Goal: Task Accomplishment & Management: Complete application form

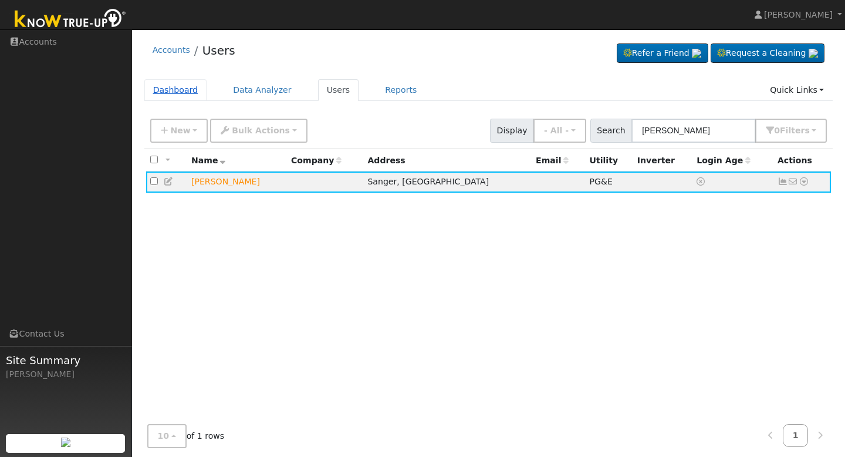
click at [187, 89] on link "Dashboard" at bounding box center [175, 90] width 63 height 22
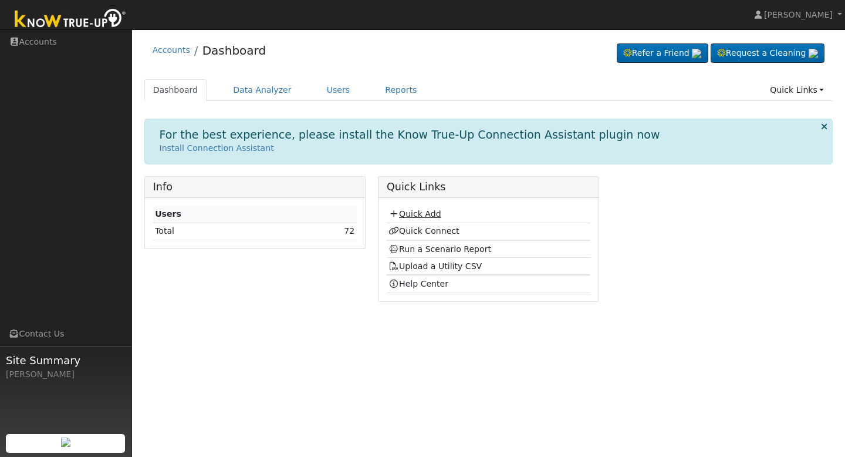
click at [421, 214] on link "Quick Add" at bounding box center [415, 213] width 52 height 9
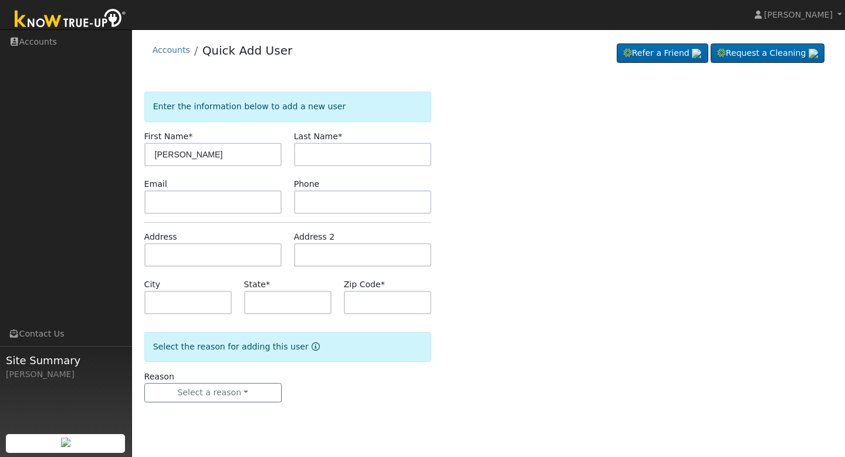
type input "Yolanda"
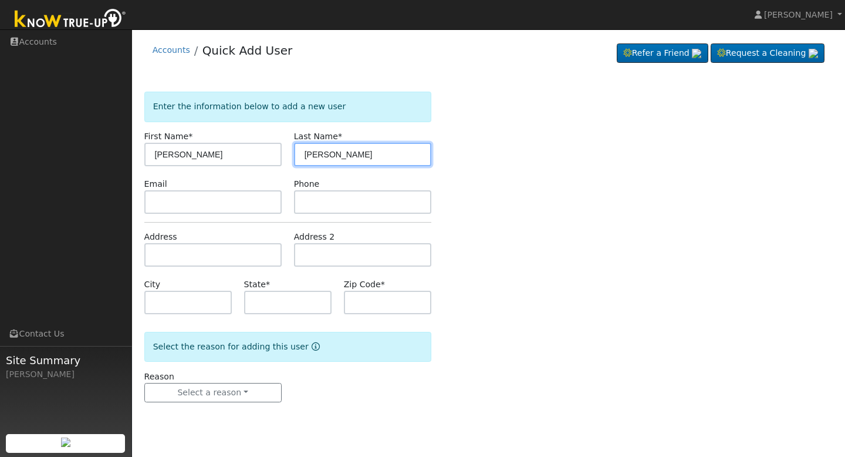
type input "Gonzalez"
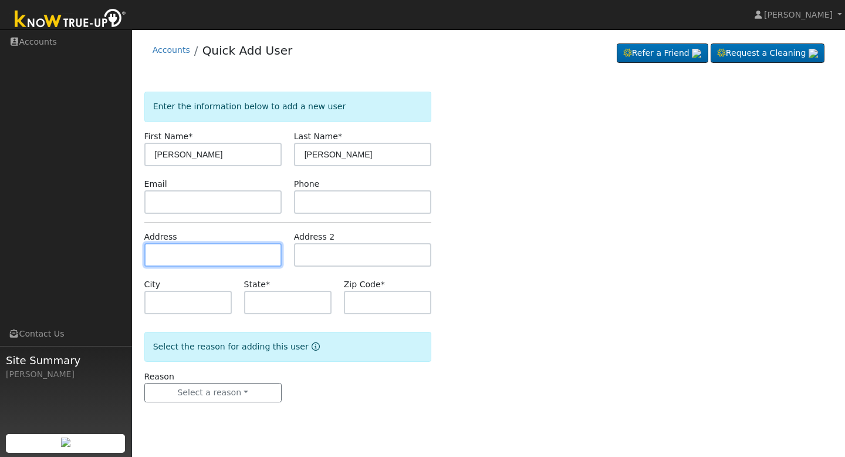
click at [211, 258] on input "text" at bounding box center [212, 254] width 137 height 23
type input "6374 East Floral Avenue"
type input "Selma"
type input "CA"
type input "93662"
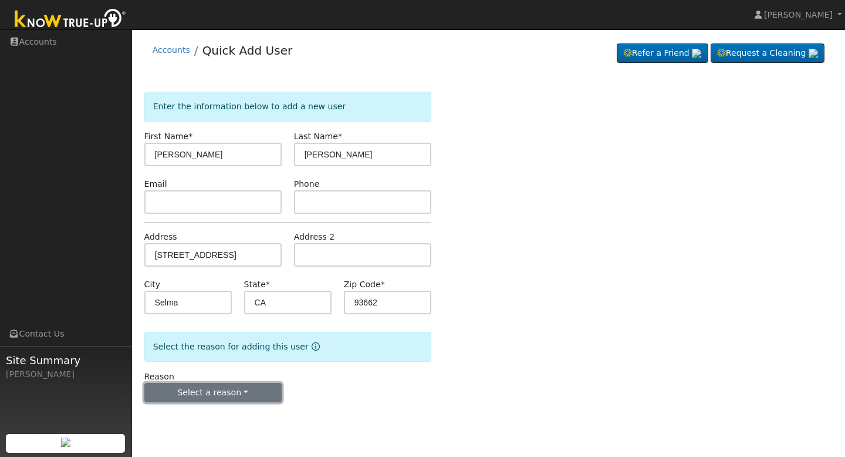
click at [271, 392] on button "Select a reason" at bounding box center [212, 393] width 137 height 20
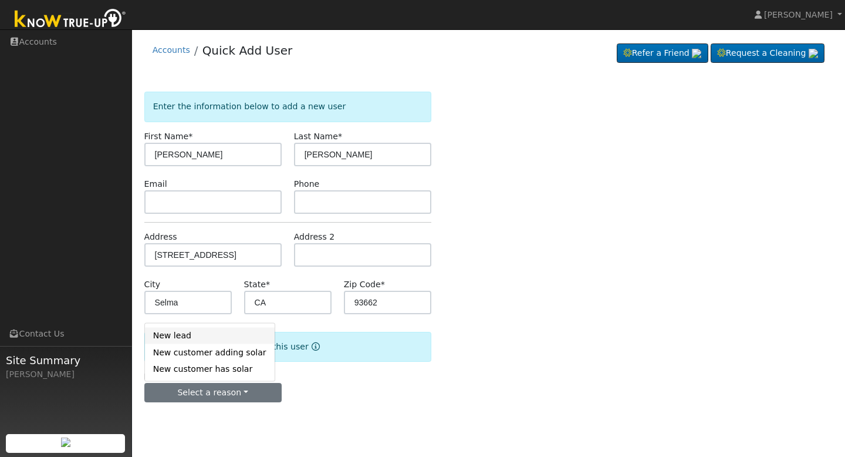
click at [208, 341] on link "New lead" at bounding box center [210, 335] width 130 height 16
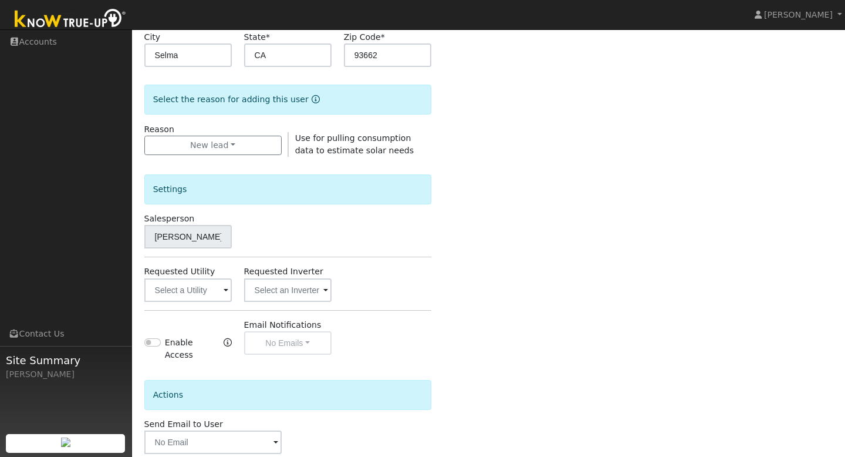
scroll to position [302, 0]
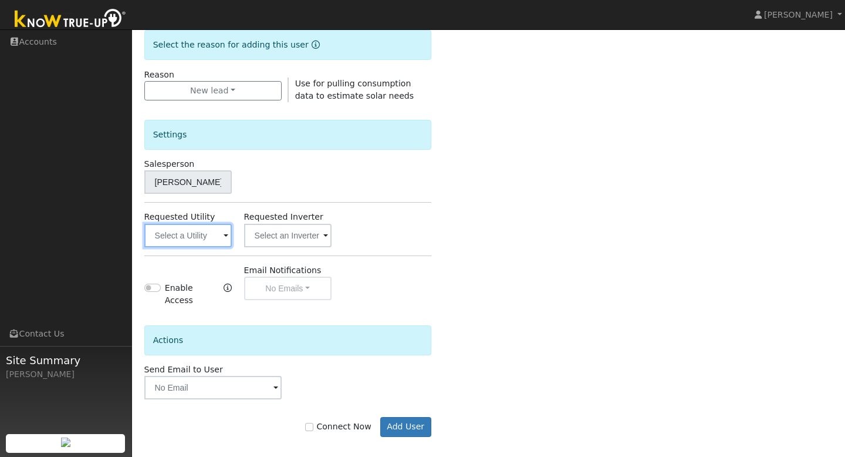
click at [213, 240] on input "text" at bounding box center [187, 235] width 87 height 23
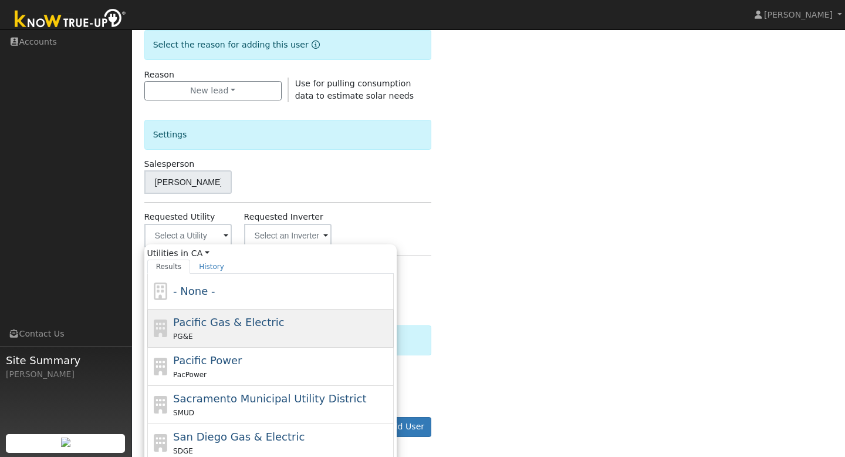
click at [209, 329] on div "Pacific Gas & Electric PG&E" at bounding box center [282, 328] width 218 height 28
type input "Pacific Gas & Electric"
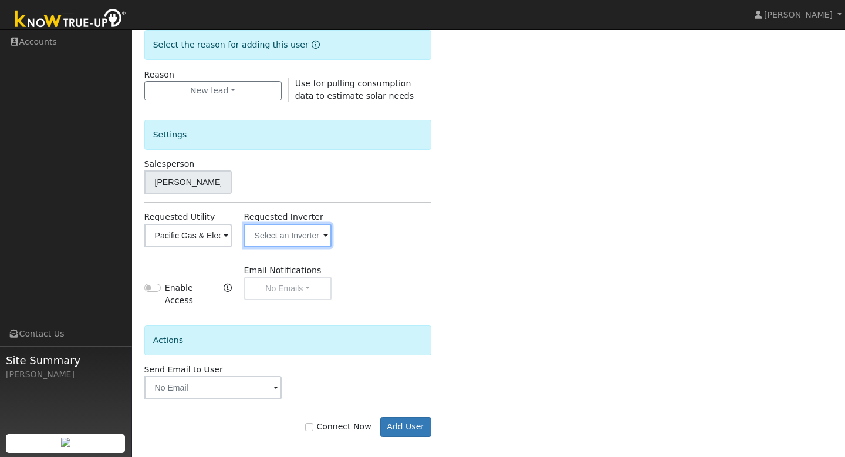
click at [272, 232] on input "text" at bounding box center [287, 235] width 87 height 23
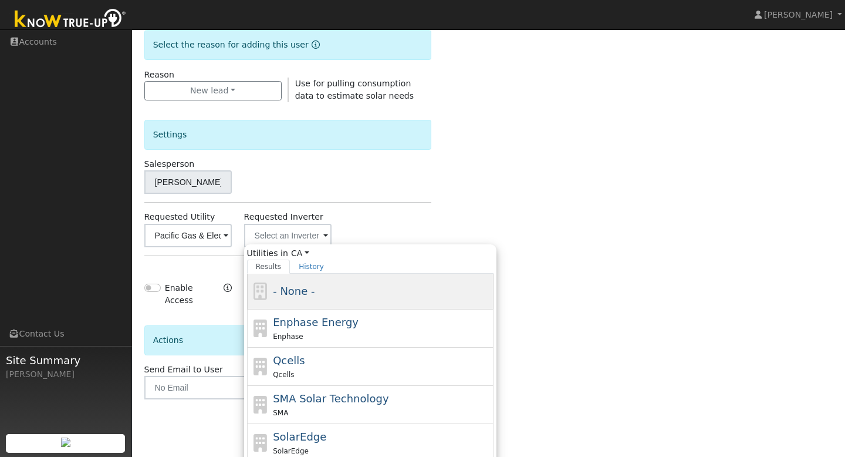
click at [302, 274] on div "- None -" at bounding box center [370, 292] width 247 height 36
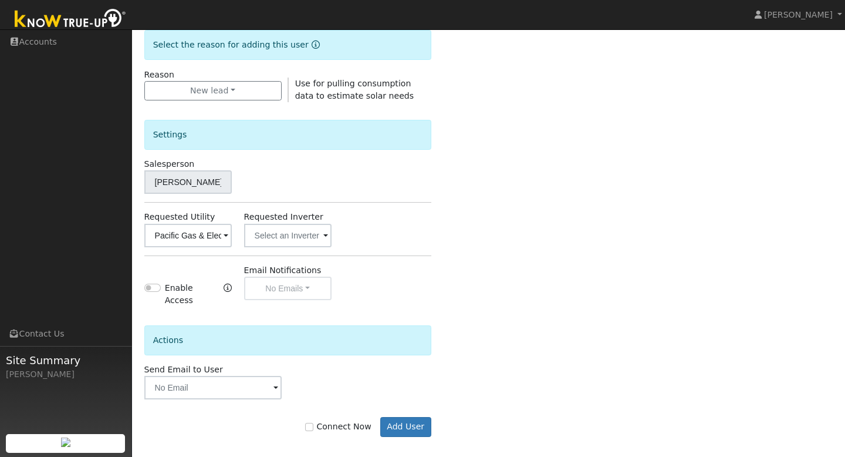
click at [418, 260] on div "Settings Salesperson Elijah Quezada Requested Utility Pacific Gas & Electric Re…" at bounding box center [287, 204] width 287 height 205
click at [313, 423] on input "Connect Now" at bounding box center [309, 427] width 8 height 8
checkbox input "true"
click at [393, 417] on button "Add User" at bounding box center [405, 427] width 51 height 20
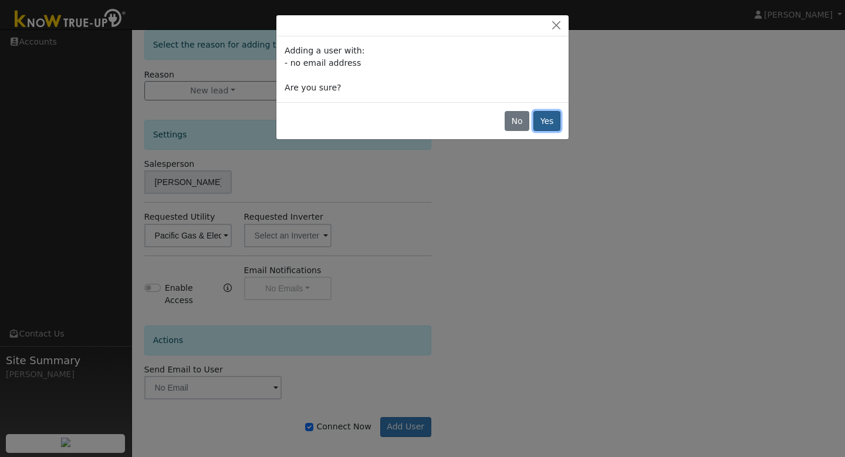
click at [544, 126] on button "Yes" at bounding box center [547, 121] width 27 height 20
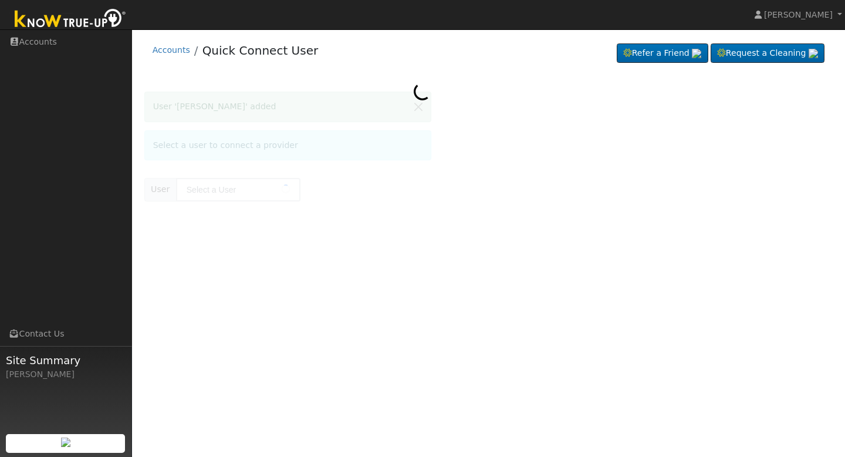
type input "[PERSON_NAME]"
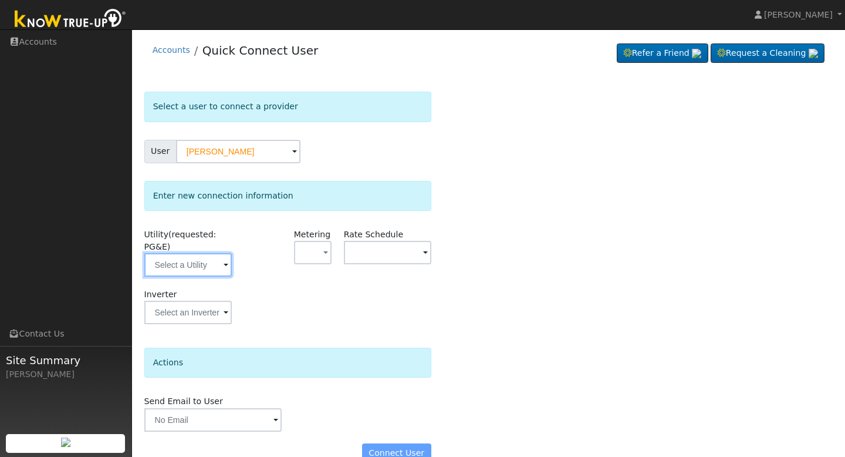
click at [182, 262] on input "text" at bounding box center [187, 264] width 87 height 23
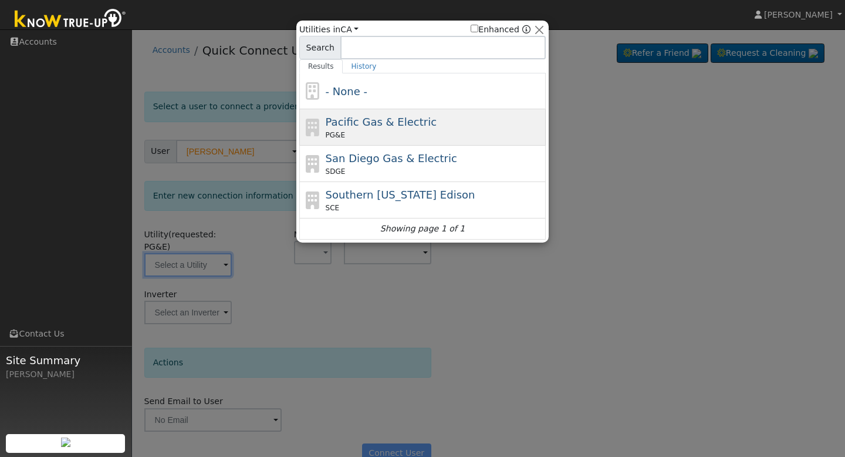
click at [337, 126] on span "Pacific Gas & Electric" at bounding box center [381, 122] width 111 height 12
type input "PG&E"
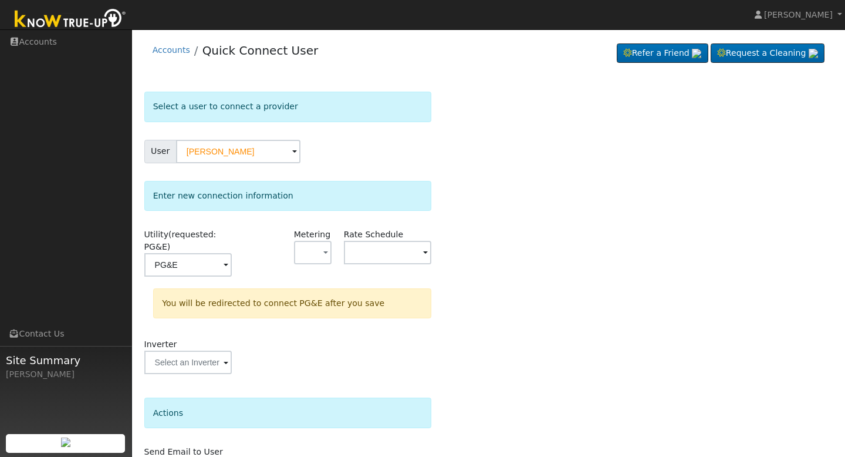
scroll to position [73, 0]
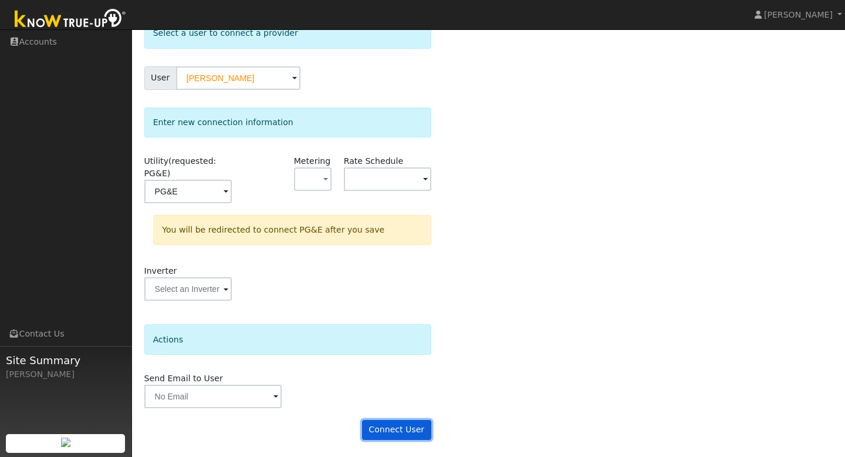
click at [396, 433] on button "Connect User" at bounding box center [396, 430] width 69 height 20
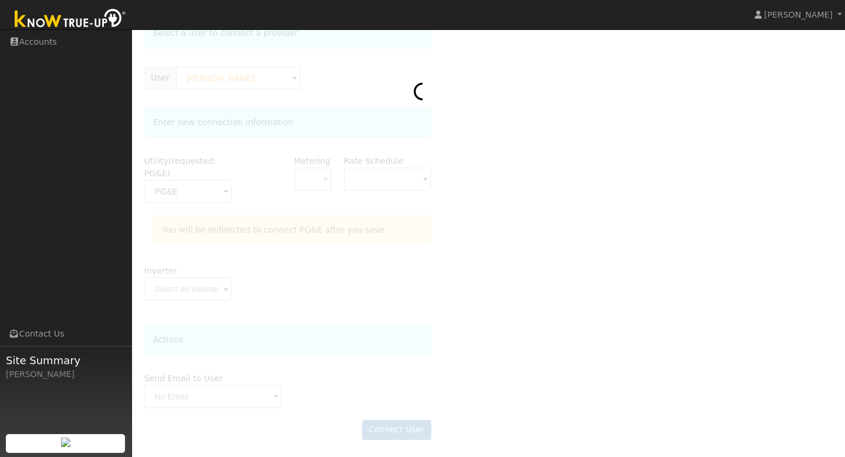
scroll to position [0, 0]
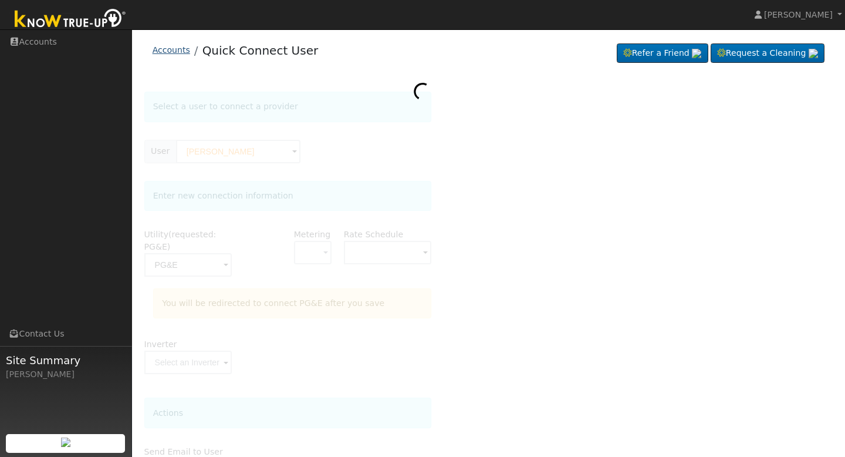
click at [168, 55] on link "Accounts" at bounding box center [172, 49] width 38 height 9
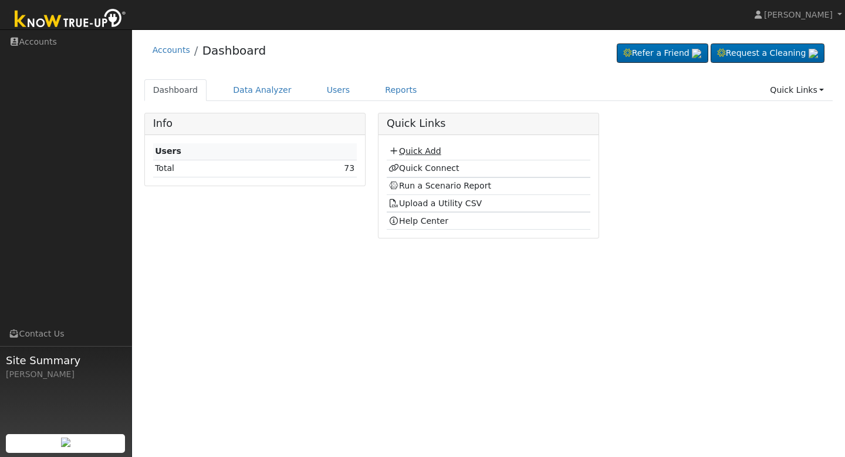
click at [416, 150] on link "Quick Add" at bounding box center [415, 150] width 52 height 9
click at [407, 152] on link "Quick Add" at bounding box center [415, 150] width 52 height 9
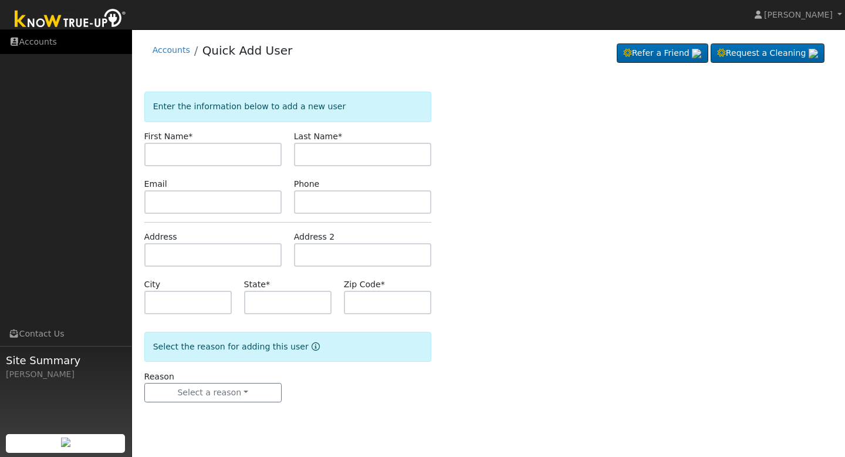
click at [44, 39] on link "Accounts" at bounding box center [66, 42] width 132 height 24
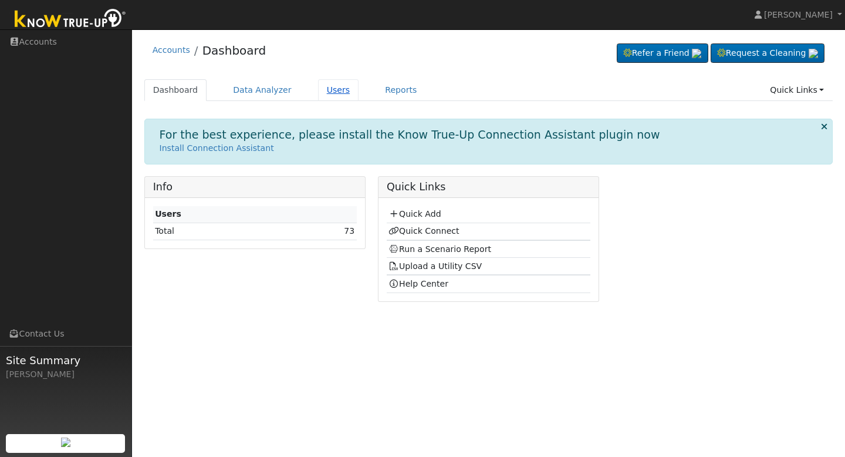
click at [327, 97] on link "Users" at bounding box center [338, 90] width 41 height 22
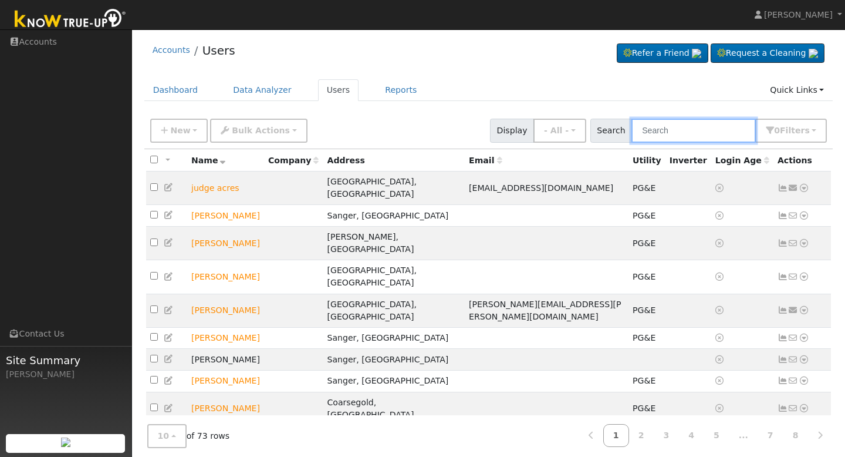
click at [659, 133] on input "text" at bounding box center [694, 131] width 124 height 24
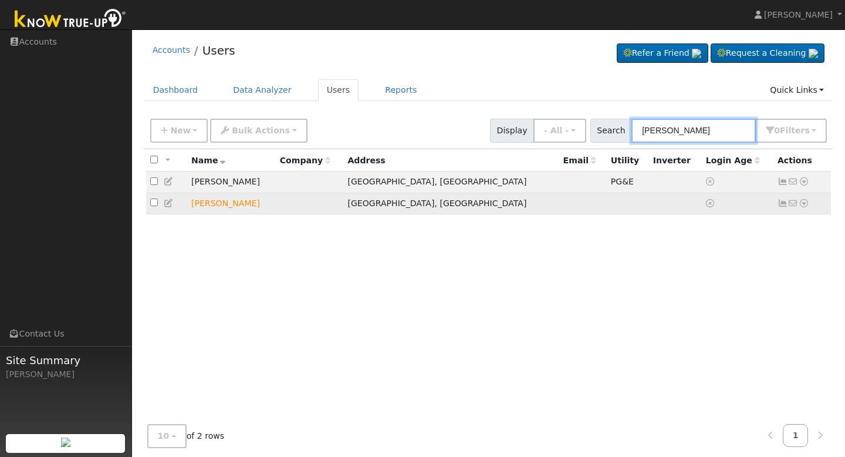
type input "[PERSON_NAME]"
click at [784, 200] on icon at bounding box center [783, 203] width 11 height 8
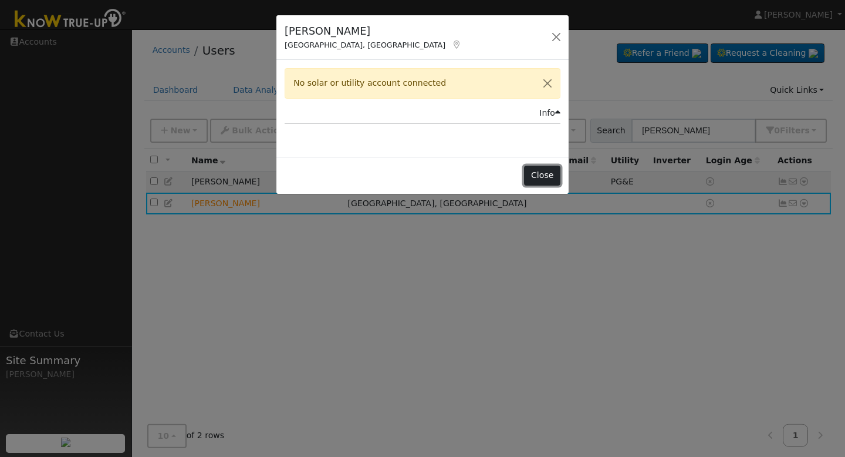
click at [544, 177] on button "Close" at bounding box center [542, 176] width 36 height 20
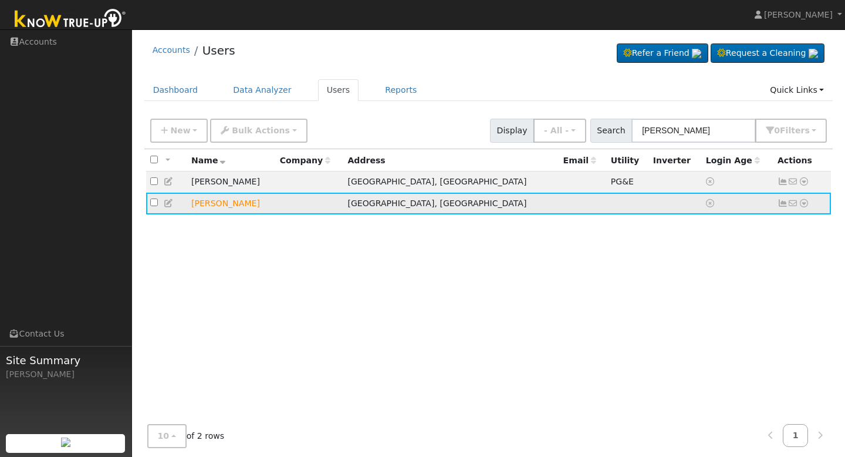
click at [804, 205] on icon at bounding box center [804, 203] width 11 height 8
click at [706, 294] on link "Utility" at bounding box center [683, 292] width 82 height 16
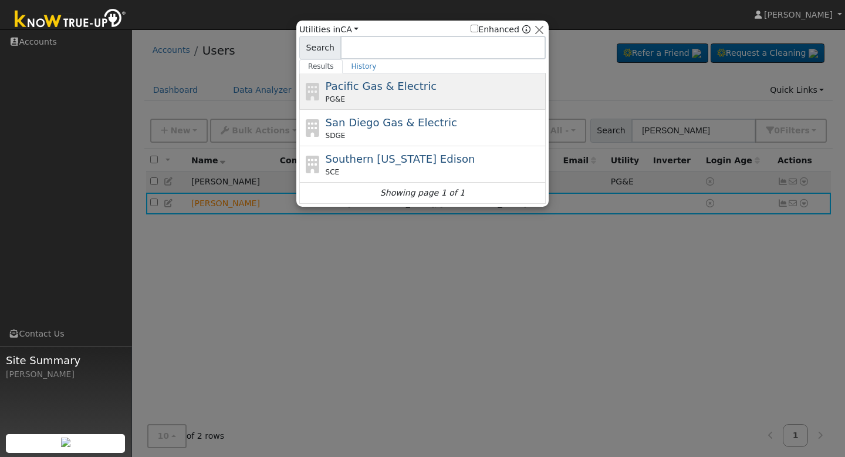
click at [430, 92] on div "Pacific Gas & Electric PG&E" at bounding box center [435, 91] width 218 height 26
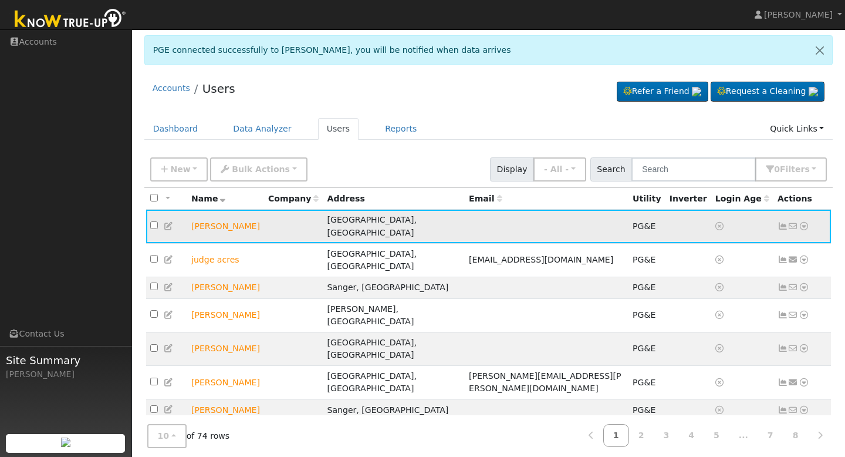
click at [808, 223] on icon at bounding box center [804, 226] width 11 height 8
click at [783, 222] on icon at bounding box center [783, 226] width 11 height 8
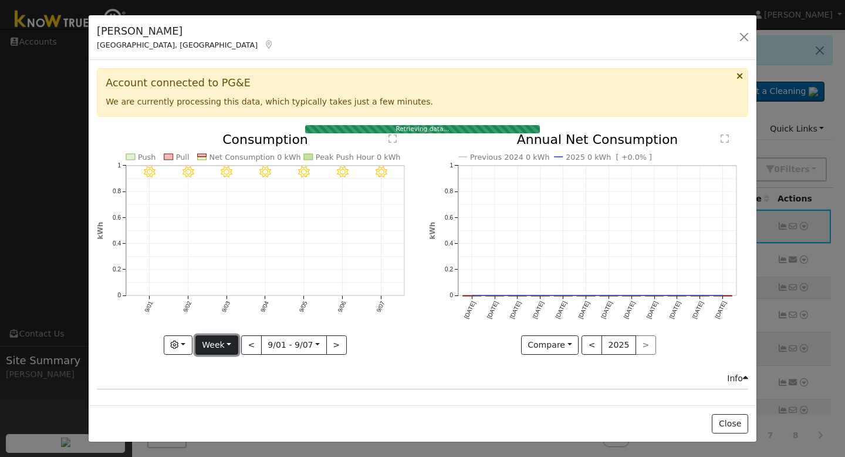
click at [220, 352] on button "Week" at bounding box center [216, 345] width 43 height 20
click at [227, 303] on link "Year" at bounding box center [237, 304] width 82 height 16
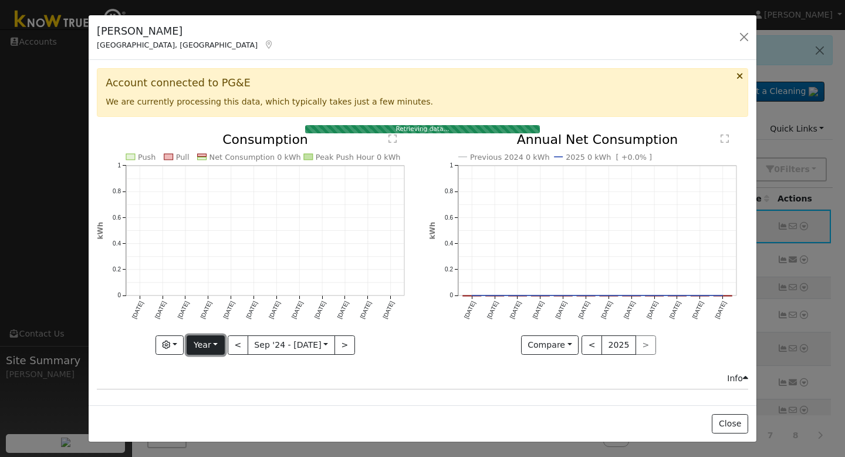
click at [211, 344] on button "Year" at bounding box center [206, 345] width 38 height 20
click at [215, 288] on link "Month" at bounding box center [228, 287] width 82 height 16
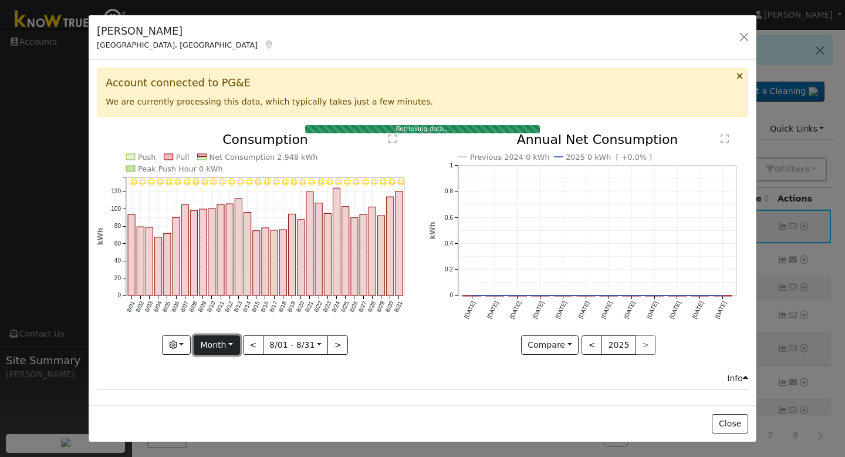
click at [220, 345] on button "Month" at bounding box center [217, 345] width 46 height 20
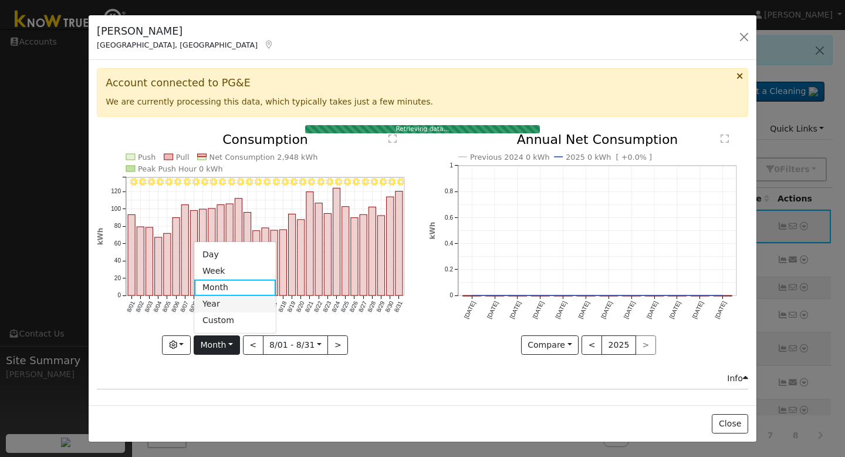
click at [221, 303] on link "Year" at bounding box center [235, 304] width 82 height 16
type input "2024-09-01"
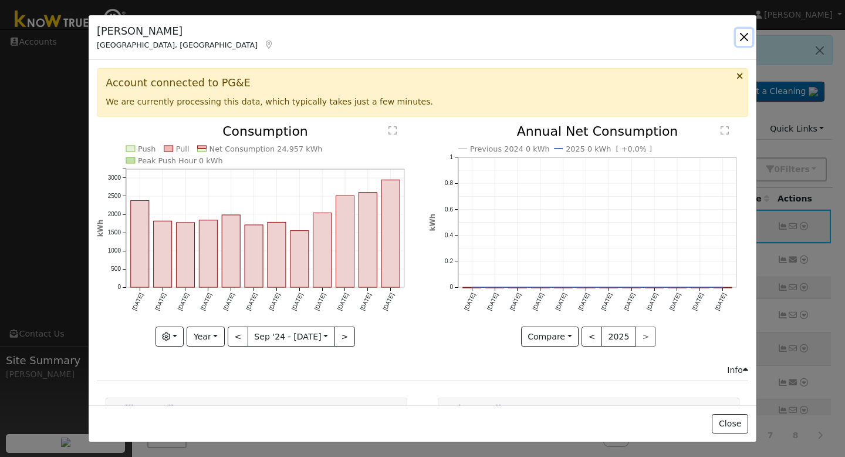
click at [746, 36] on button "button" at bounding box center [744, 37] width 16 height 16
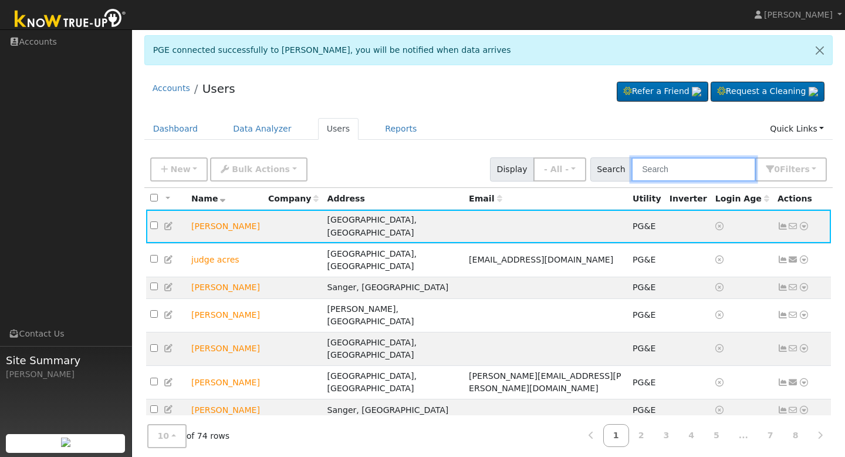
click at [672, 171] on input "text" at bounding box center [694, 169] width 124 height 24
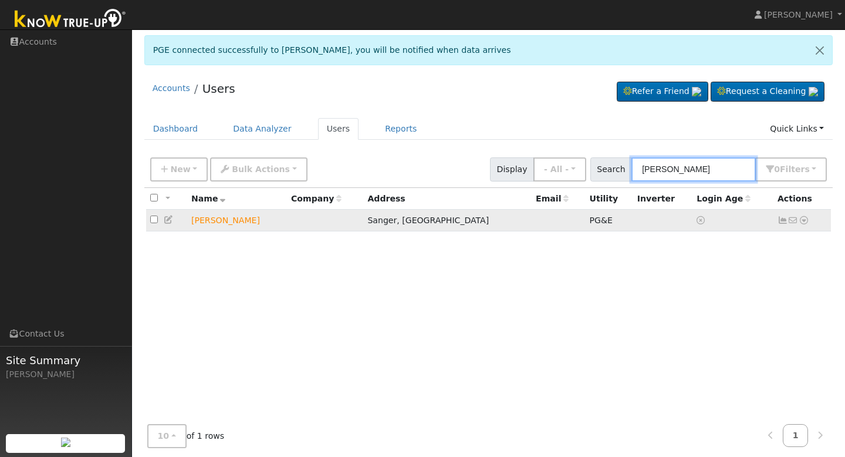
type input "juan silva"
click at [802, 223] on icon at bounding box center [804, 220] width 11 height 8
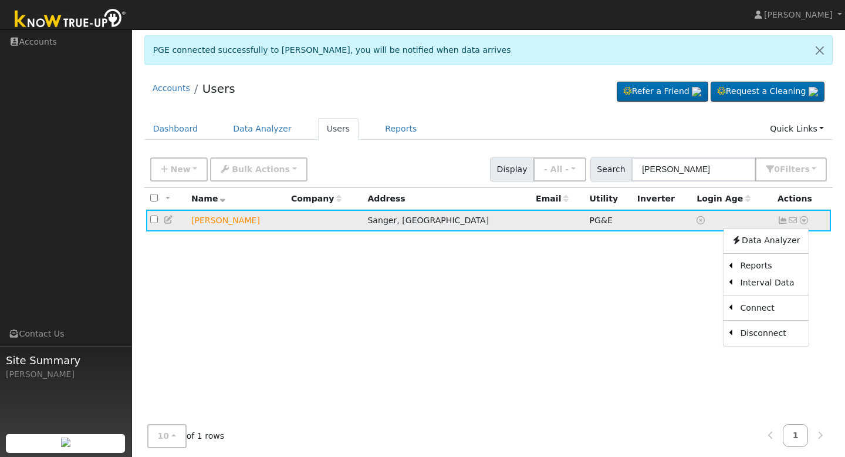
click at [781, 220] on icon at bounding box center [783, 220] width 11 height 8
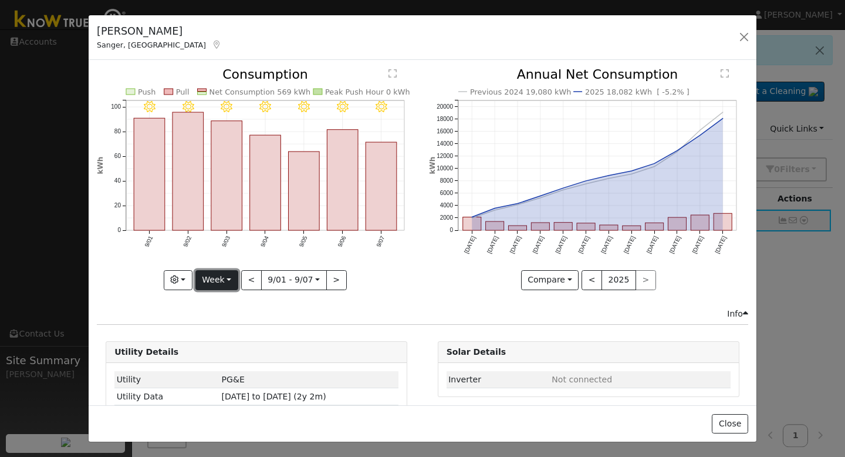
click at [230, 274] on button "Week" at bounding box center [216, 280] width 43 height 20
click at [231, 349] on link "Year" at bounding box center [237, 353] width 82 height 16
type input "2024-09-01"
